Goal: Navigation & Orientation: Find specific page/section

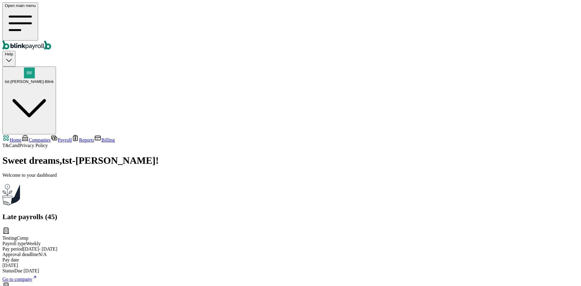
click at [32, 277] on span "Go to company" at bounding box center [17, 279] width 30 height 5
click at [41, 137] on span "Companies" at bounding box center [40, 139] width 22 height 5
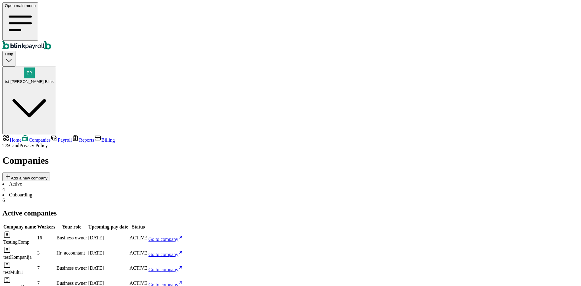
click at [179, 282] on span "Go to company" at bounding box center [164, 284] width 30 height 5
click at [54, 79] on span "tst-Jack tst-Blink" at bounding box center [29, 81] width 49 height 5
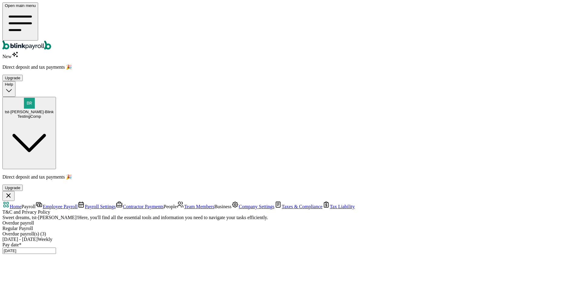
click at [85, 204] on span "Payroll Settings" at bounding box center [100, 206] width 31 height 5
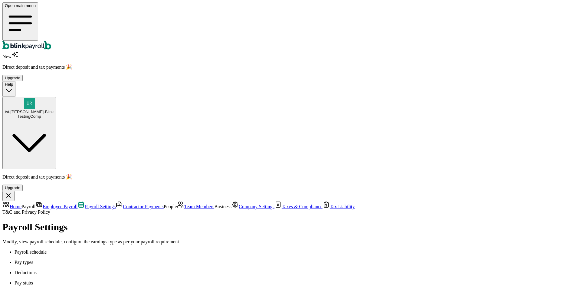
click at [54, 204] on span "Employee Payroll" at bounding box center [60, 206] width 35 height 5
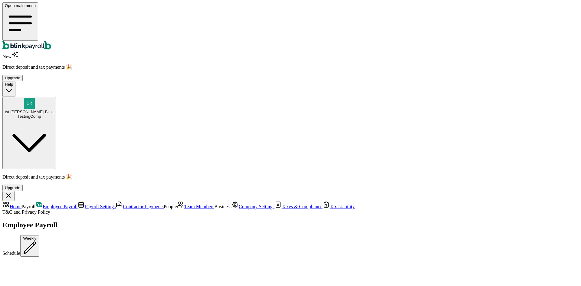
click at [282, 204] on span "Taxes & Compliance" at bounding box center [302, 206] width 41 height 5
click at [239, 204] on span "Company Settings" at bounding box center [257, 206] width 36 height 5
click at [177, 204] on link "Team Members" at bounding box center [196, 206] width 38 height 5
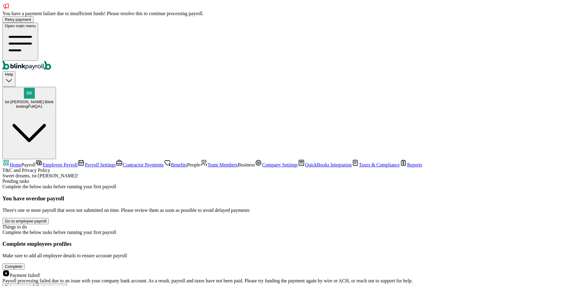
click at [54, 100] on span "tst-Jack tst-Blink" at bounding box center [29, 102] width 49 height 5
click at [208, 162] on span "Team Members" at bounding box center [223, 164] width 30 height 5
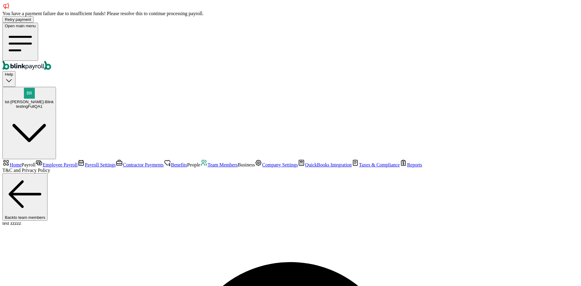
select select "2025"
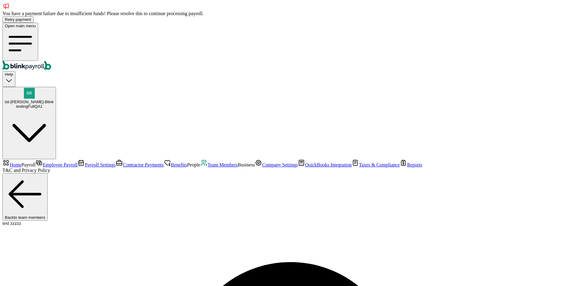
copy span "te87s11zzt"
click at [54, 100] on span "tst-Jack tst-Blink" at bounding box center [29, 102] width 49 height 5
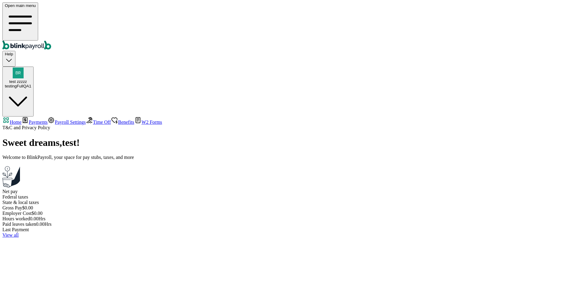
select select "2025"
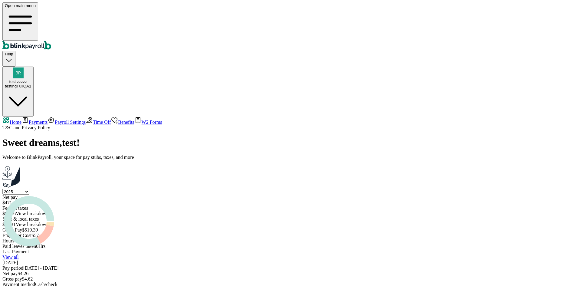
click at [38, 120] on link "Payments" at bounding box center [34, 122] width 26 height 5
select select "2025"
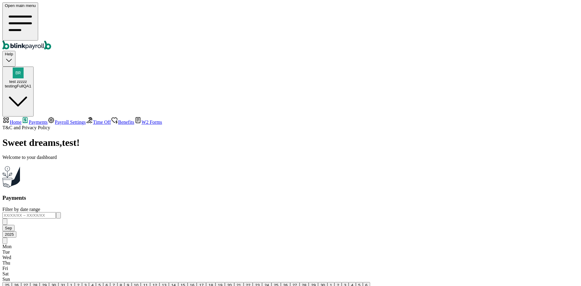
click at [176, 137] on div "Sweet dreams , test ! Welcome to your dashboard" at bounding box center [290, 163] width 577 height 52
click at [93, 120] on span "Time Off" at bounding box center [102, 122] width 18 height 5
